Goal: Navigation & Orientation: Understand site structure

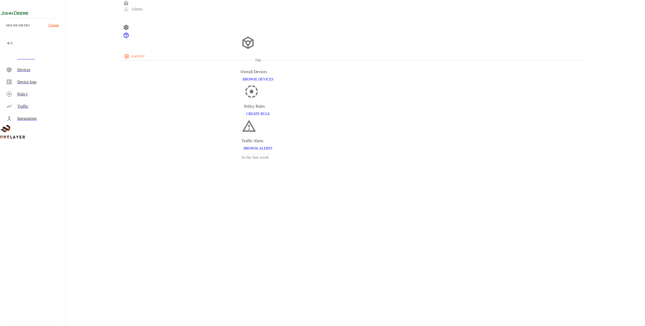
click at [25, 106] on div "Traffic" at bounding box center [39, 106] width 44 height 6
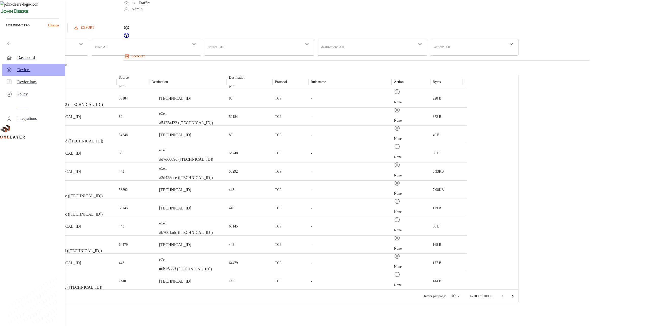
click at [44, 70] on div "Devices" at bounding box center [39, 70] width 44 height 6
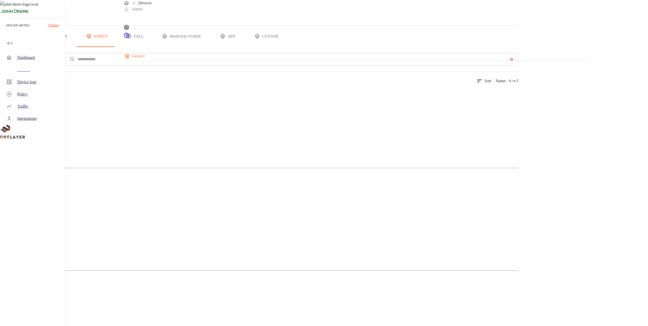
click at [146, 152] on div "Active" at bounding box center [259, 139] width 519 height 25
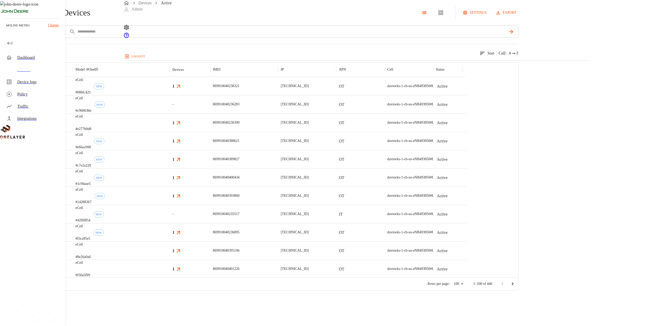
click at [40, 55] on div "Dashboard" at bounding box center [39, 58] width 44 height 6
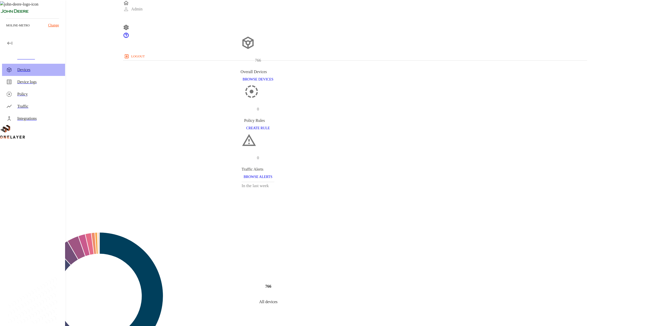
click at [26, 68] on div "Devices" at bounding box center [39, 70] width 44 height 6
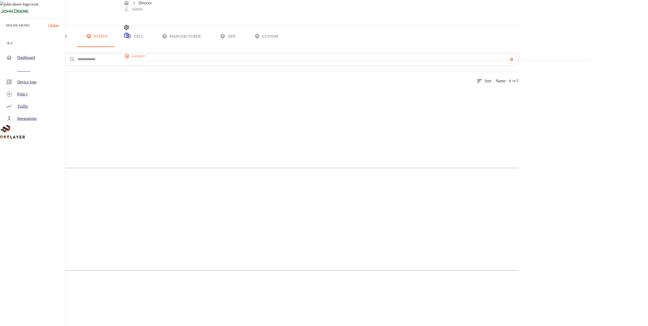
click at [247, 47] on button "apn" at bounding box center [228, 36] width 38 height 21
click at [209, 47] on button "manufacturer" at bounding box center [181, 36] width 55 height 21
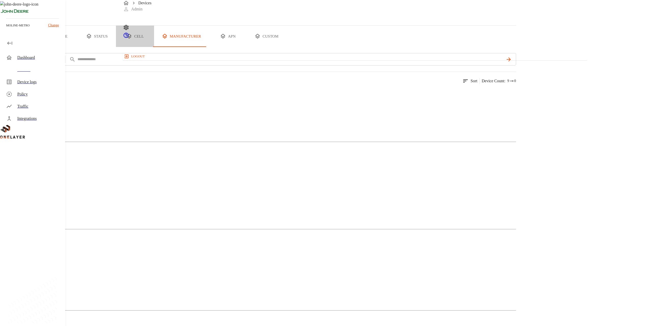
click at [154, 47] on button "cell" at bounding box center [135, 36] width 38 height 21
click at [209, 47] on button "manufacturer" at bounding box center [181, 36] width 55 height 21
click at [281, 269] on div "N/A" at bounding box center [258, 281] width 516 height 25
click at [40, 47] on button "all devices" at bounding box center [20, 36] width 40 height 21
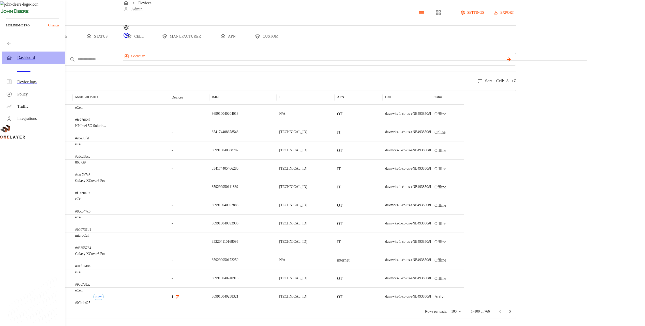
click at [44, 56] on div "Dashboard" at bounding box center [39, 58] width 44 height 6
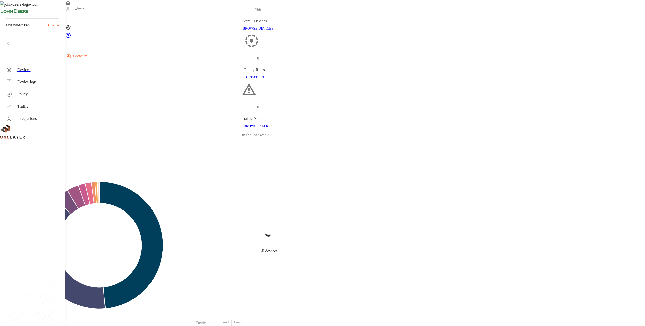
drag, startPoint x: 575, startPoint y: 184, endPoint x: 572, endPoint y: 183, distance: 2.6
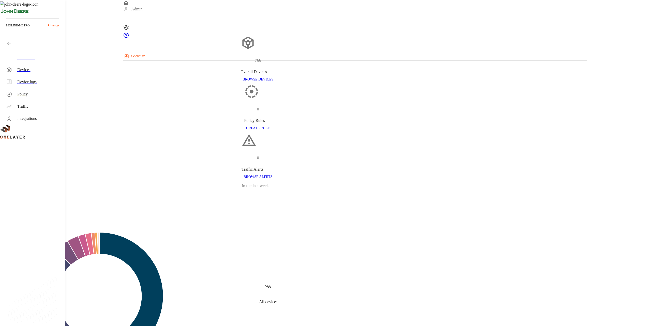
click at [40, 89] on div "Policy" at bounding box center [33, 94] width 63 height 12
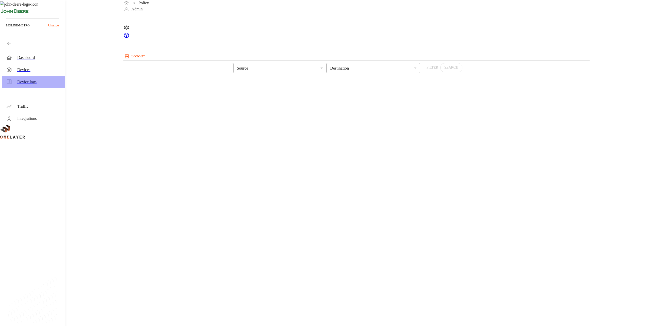
click at [43, 82] on div "Device logs" at bounding box center [39, 82] width 44 height 6
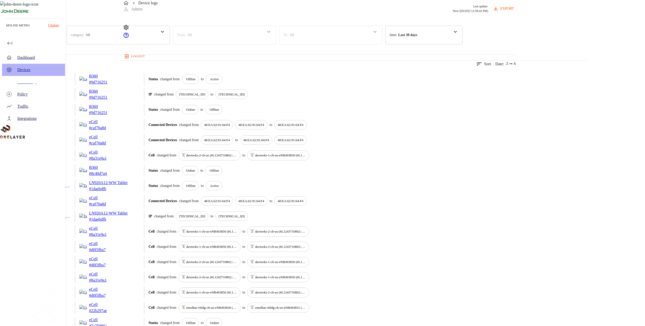
click at [40, 68] on div "Devices" at bounding box center [39, 70] width 44 height 6
